Goal: Transaction & Acquisition: Obtain resource

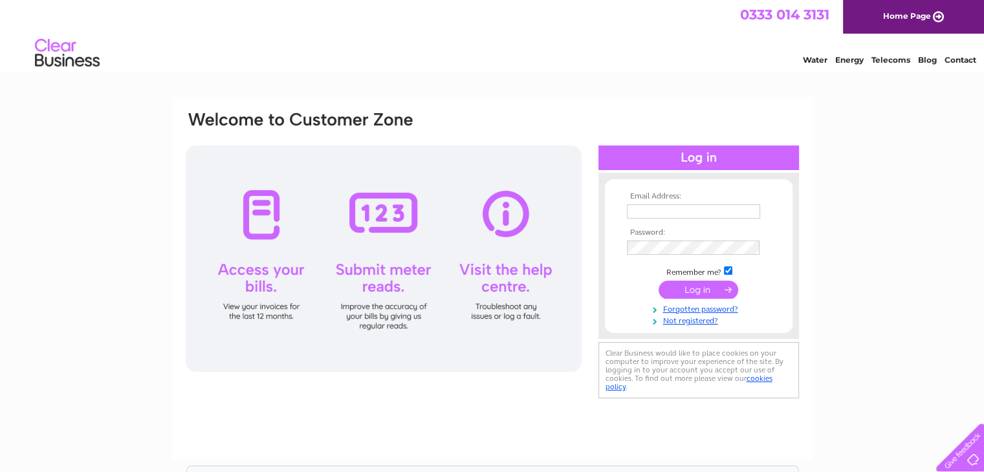
type input "cleverclogsyarm@outlook.com"
click at [691, 287] on input "submit" at bounding box center [699, 290] width 80 height 18
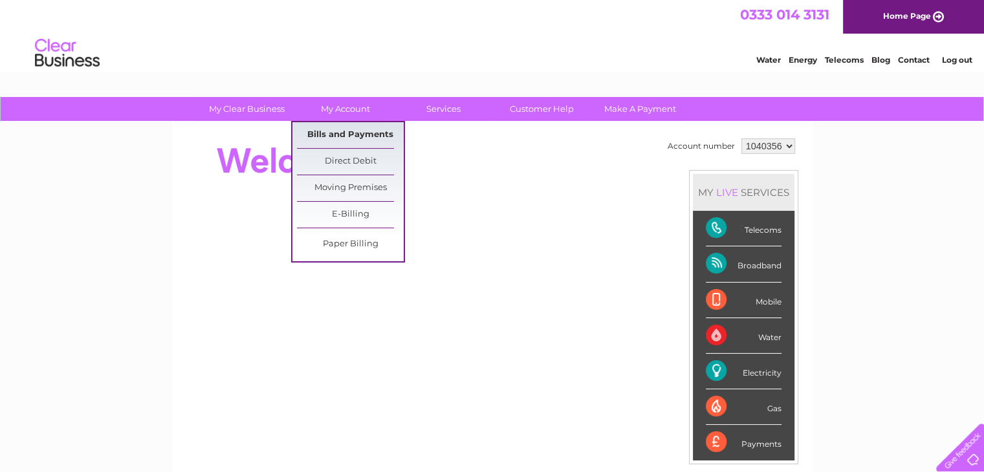
click at [364, 130] on link "Bills and Payments" at bounding box center [350, 135] width 107 height 26
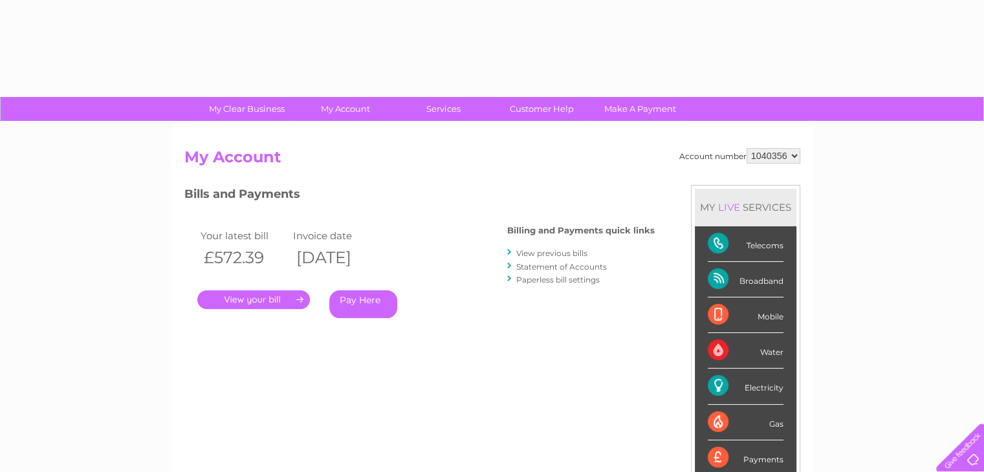
click at [365, 134] on div "Account number 1040356 My Account MY LIVE SERVICES Telecoms Broadband Mobile Wa…" at bounding box center [492, 336] width 641 height 428
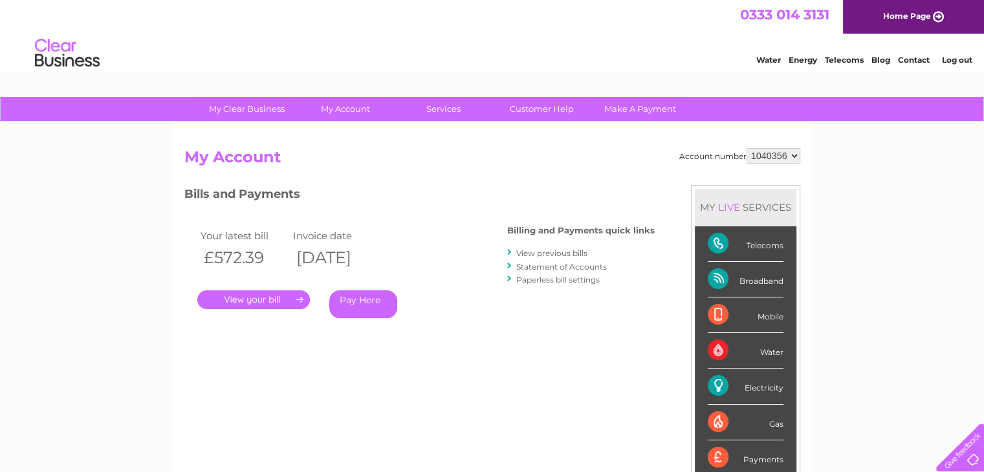
click at [259, 296] on link "." at bounding box center [253, 300] width 113 height 19
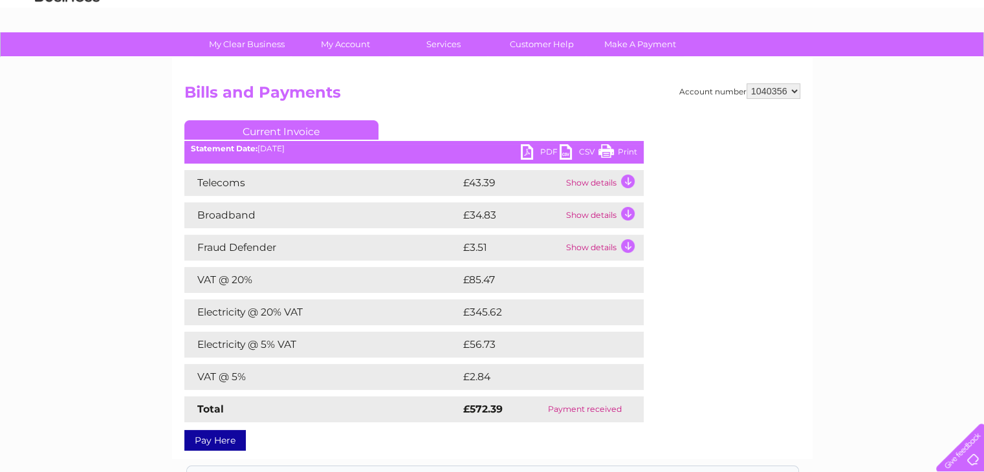
scroll to position [62, 0]
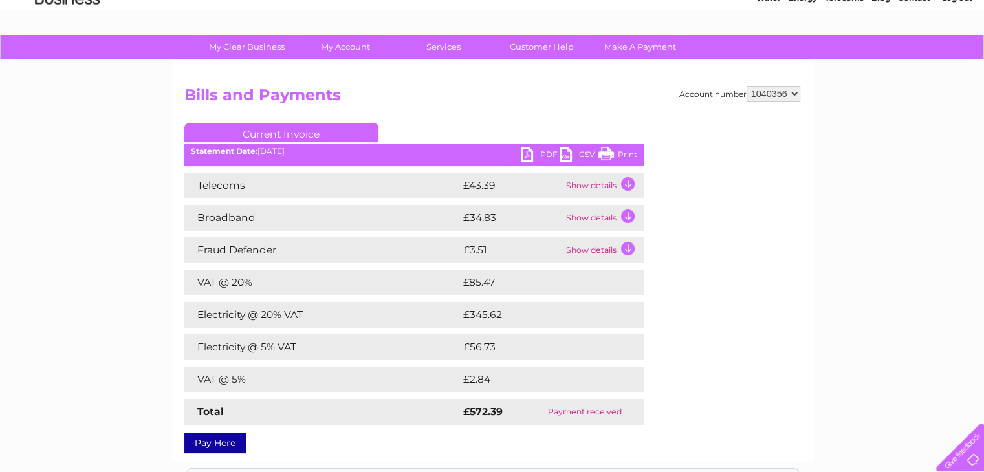
click at [545, 151] on link "PDF" at bounding box center [540, 156] width 39 height 19
click at [532, 151] on link "PDF" at bounding box center [540, 156] width 39 height 19
